Goal: Find specific page/section: Find specific page/section

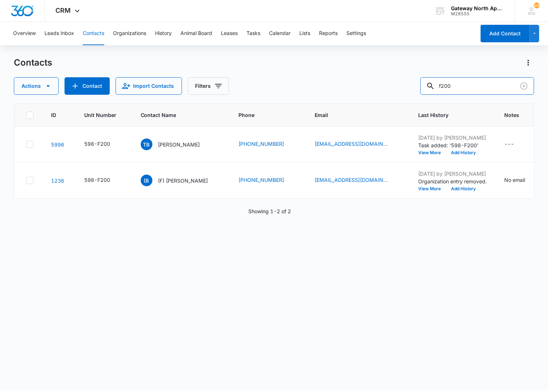
drag, startPoint x: 485, startPoint y: 82, endPoint x: 409, endPoint y: 85, distance: 76.6
click at [409, 85] on div "Actions Contact Import Contacts Filters f200" at bounding box center [274, 86] width 521 height 18
type input "q100"
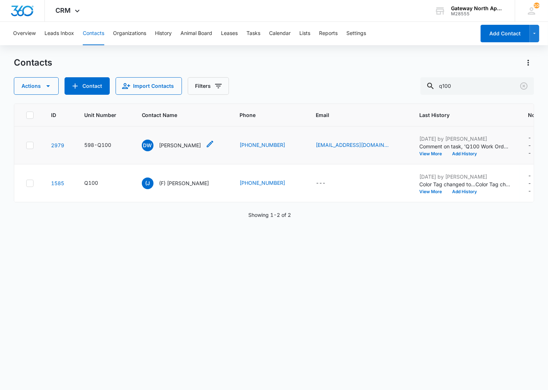
click at [169, 140] on div "DW [PERSON_NAME]" at bounding box center [171, 146] width 59 height 12
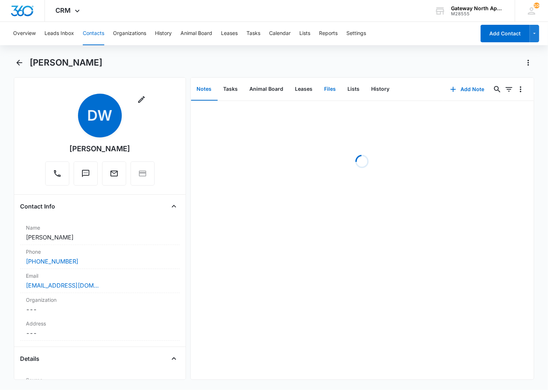
click at [331, 92] on button "Files" at bounding box center [330, 89] width 23 height 23
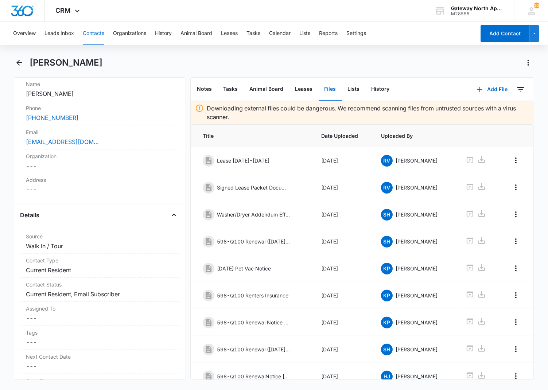
scroll to position [162, 0]
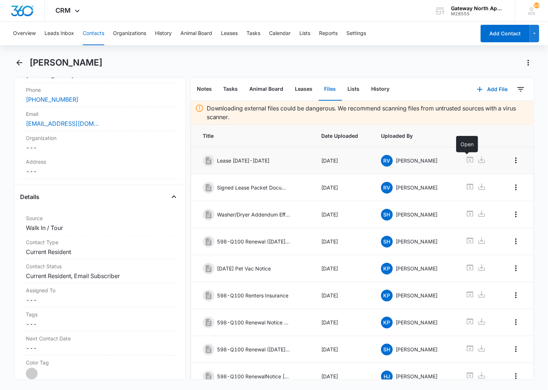
click at [466, 162] on icon at bounding box center [470, 159] width 9 height 9
click at [466, 155] on link at bounding box center [470, 160] width 9 height 11
click at [20, 65] on icon "Back" at bounding box center [19, 62] width 9 height 9
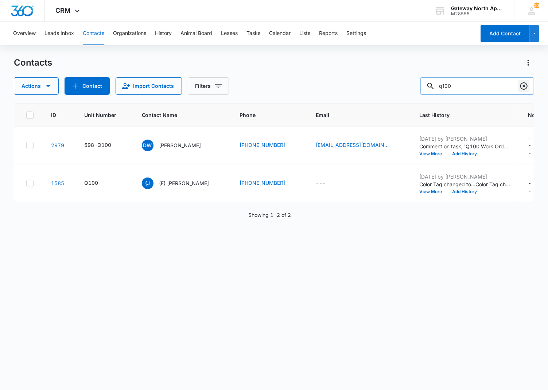
click at [526, 84] on icon "Clear" at bounding box center [524, 86] width 9 height 9
